Goal: Task Accomplishment & Management: Use online tool/utility

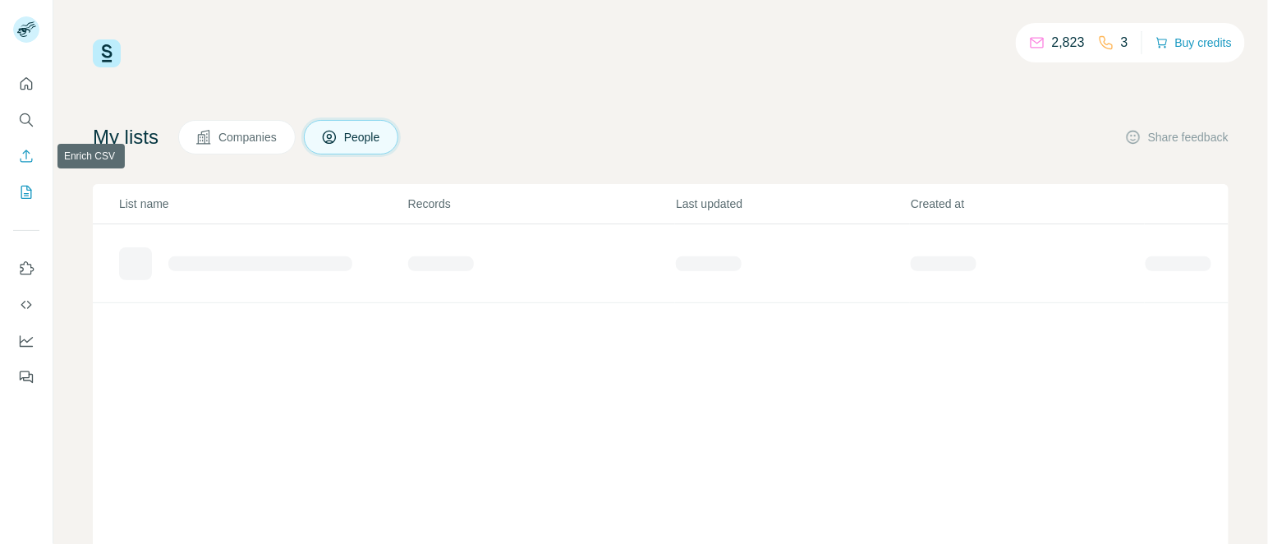
click at [30, 141] on button "Enrich CSV" at bounding box center [26, 156] width 26 height 30
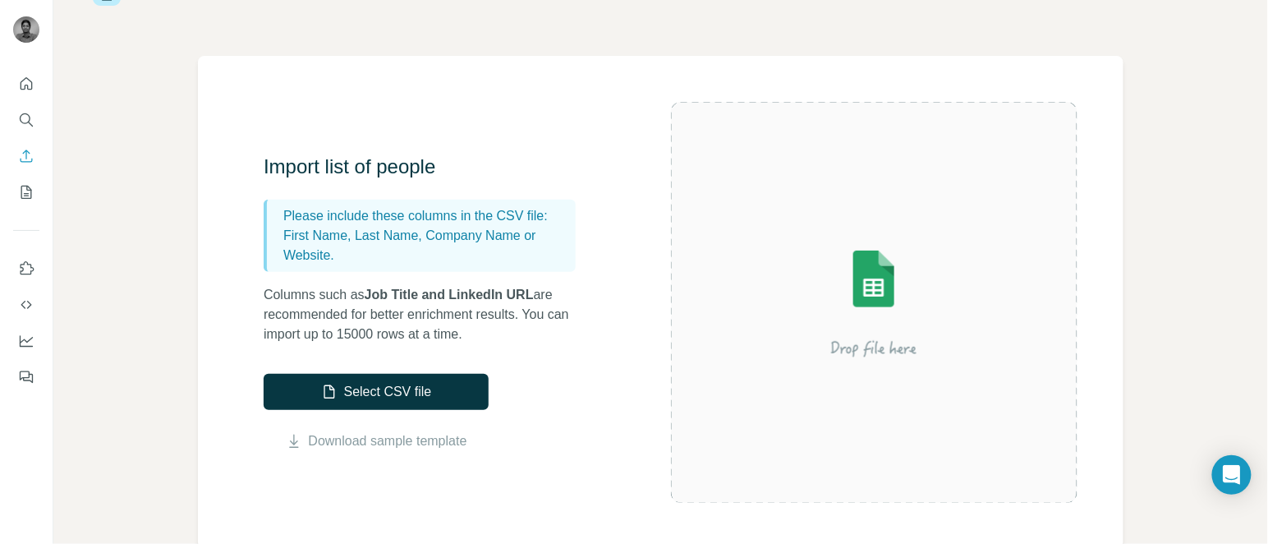
scroll to position [82, 0]
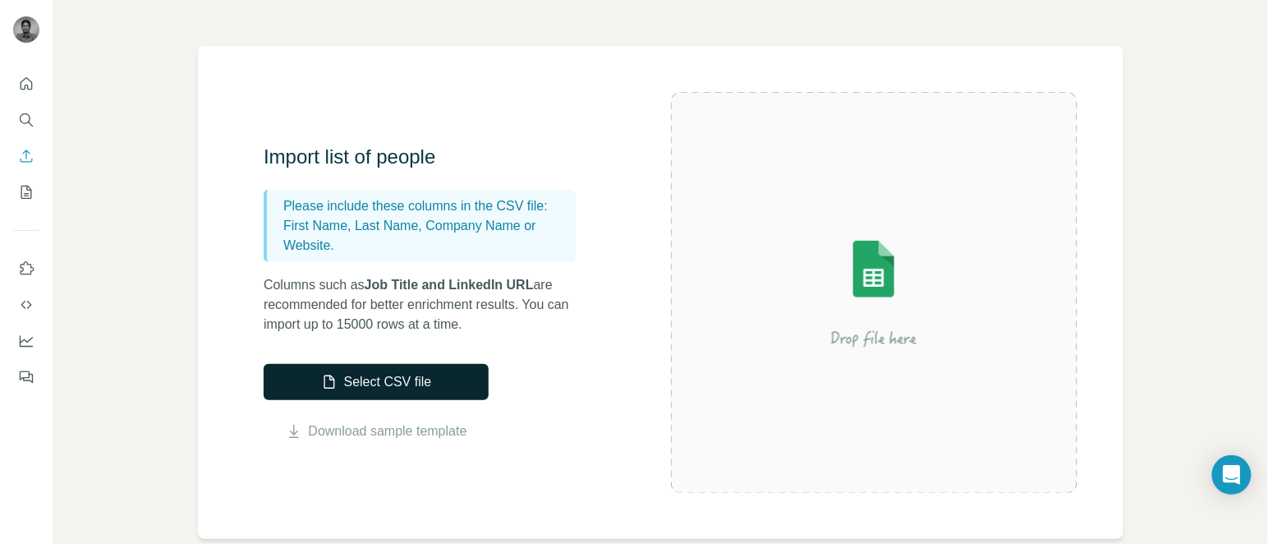
click at [398, 377] on button "Select CSV file" at bounding box center [376, 382] width 225 height 36
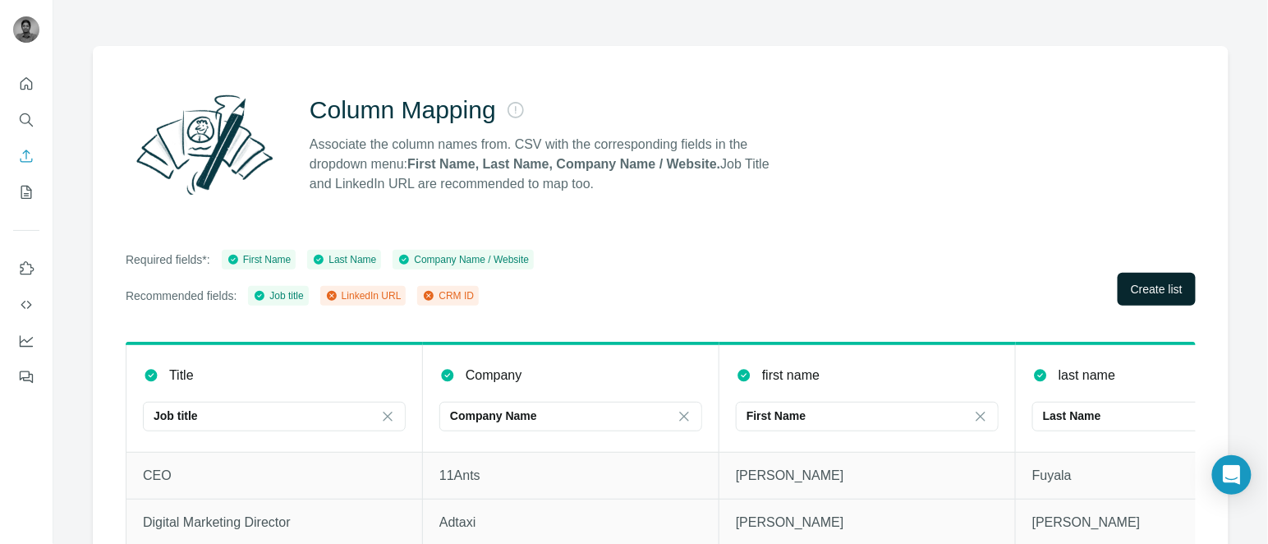
click at [1143, 275] on button "Create list" at bounding box center [1157, 289] width 78 height 33
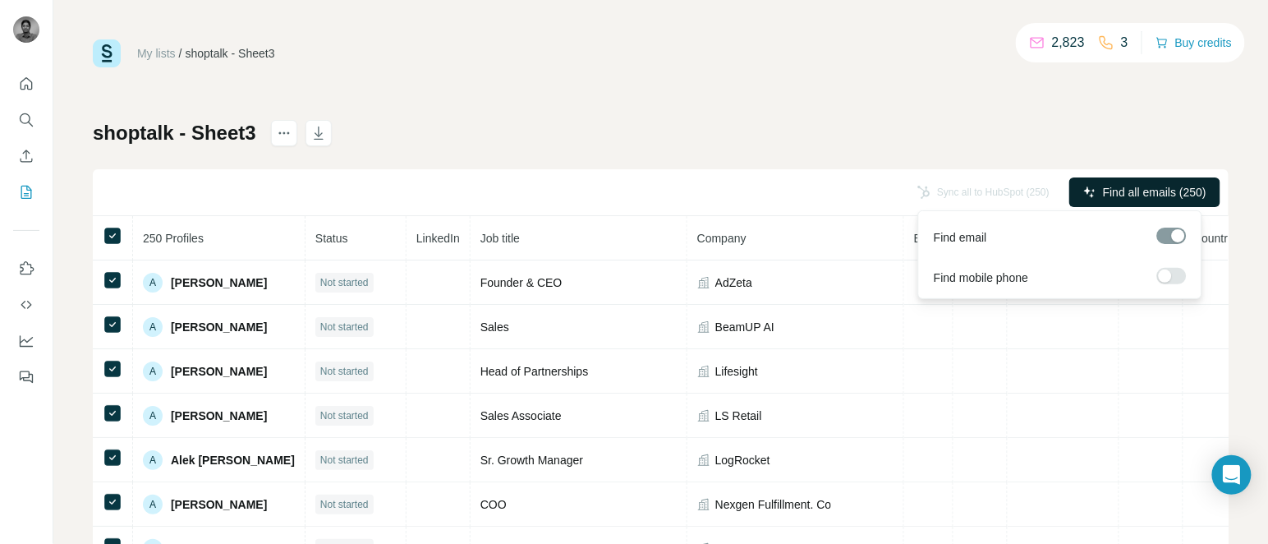
click at [1110, 187] on span "Find all emails (250)" at bounding box center [1154, 192] width 103 height 16
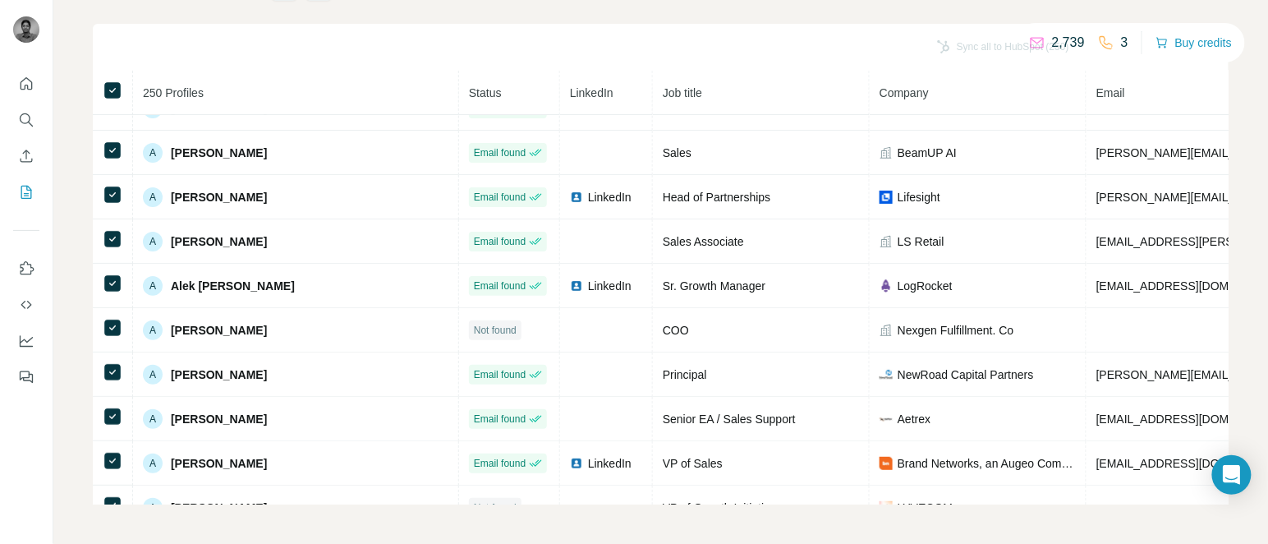
scroll to position [11, 0]
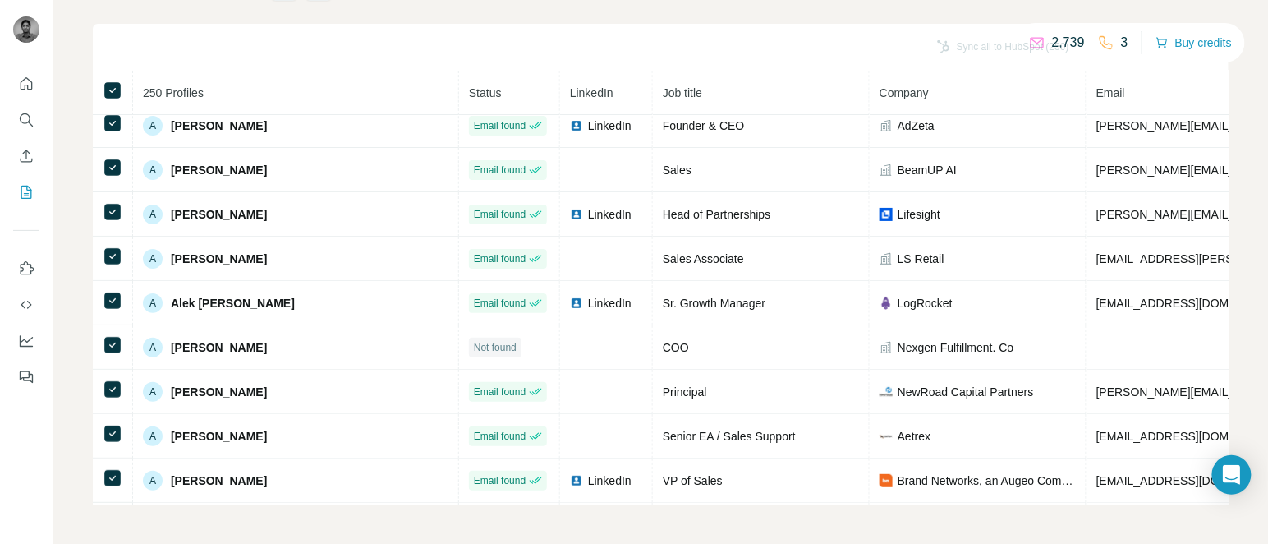
click at [653, 229] on td "Head of Partnerships" at bounding box center [761, 214] width 217 height 44
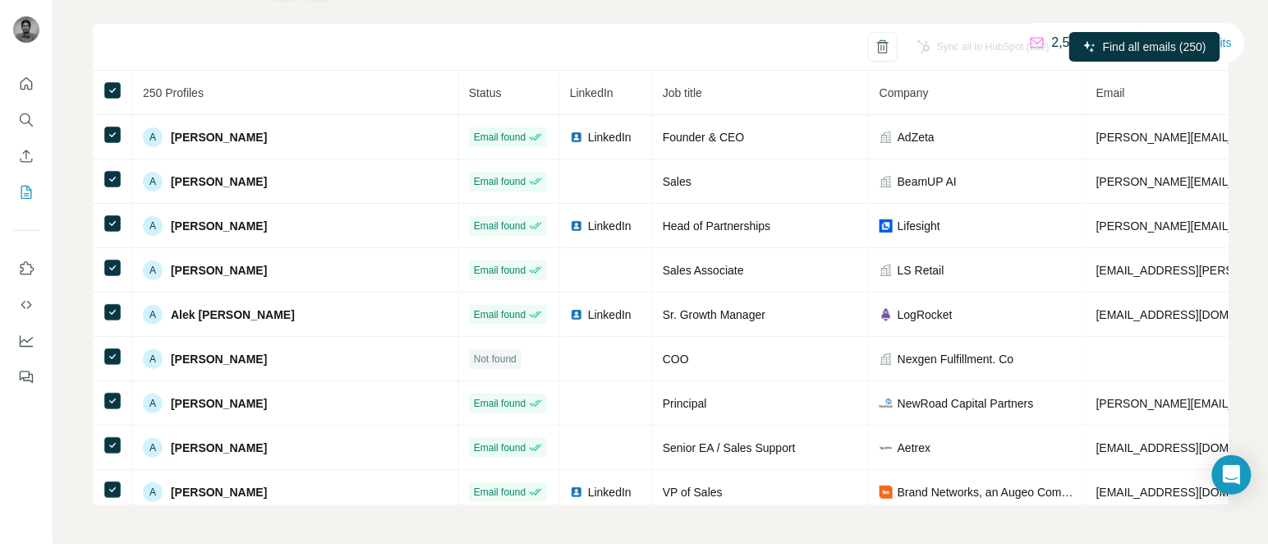
scroll to position [0, 0]
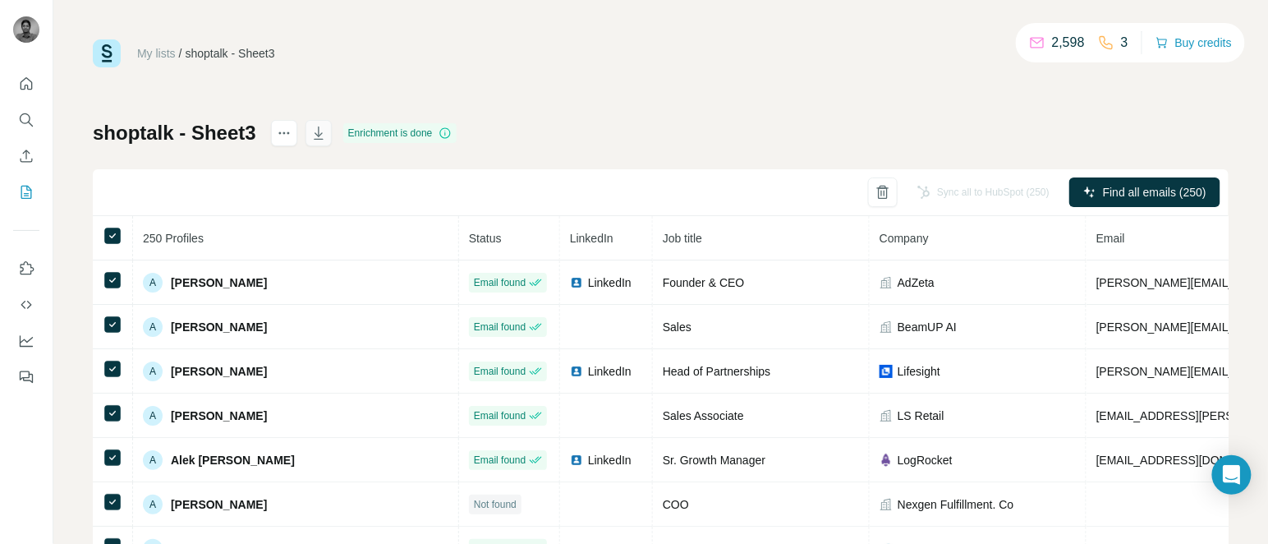
click at [327, 131] on icon "button" at bounding box center [318, 133] width 16 height 16
